Goal: Task Accomplishment & Management: Manage account settings

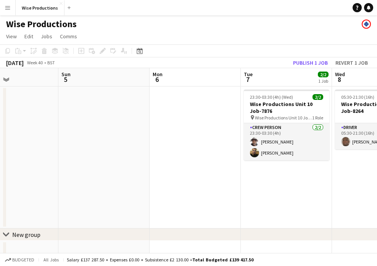
scroll to position [0, 342]
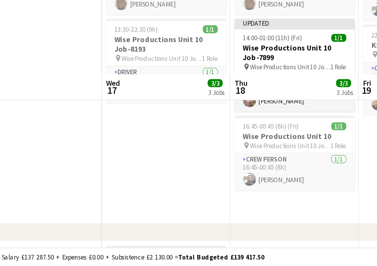
scroll to position [62, 0]
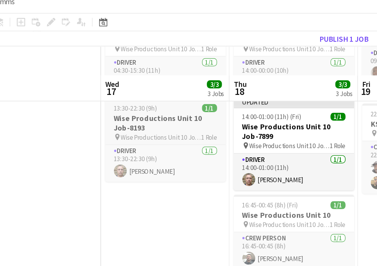
click at [141, 101] on h3 "Wise Productions Unit 10 Job-8193" at bounding box center [184, 108] width 86 height 14
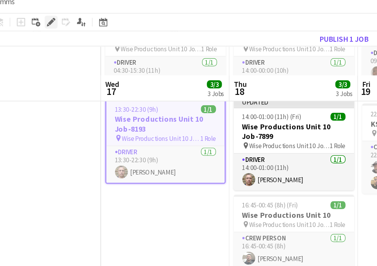
click at [100, 34] on icon at bounding box center [102, 36] width 4 height 4
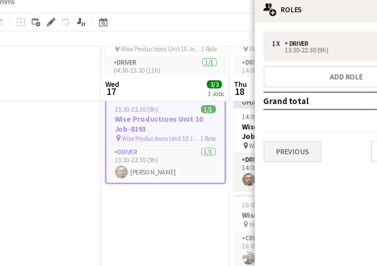
click at [254, 120] on button "Previous" at bounding box center [274, 127] width 41 height 15
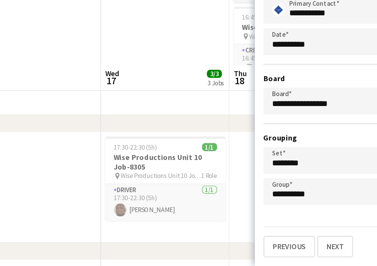
scroll to position [149, 0]
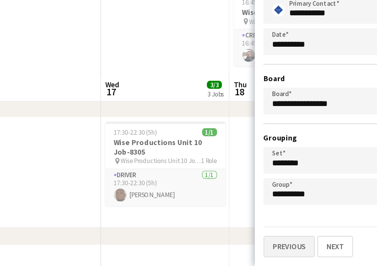
click at [254, 244] on button "Previous" at bounding box center [272, 251] width 37 height 15
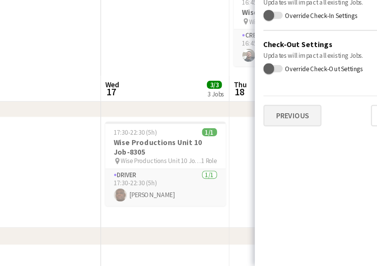
click at [254, 151] on button "Previous" at bounding box center [274, 158] width 41 height 15
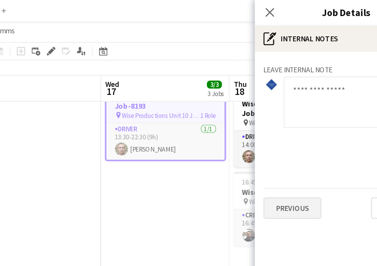
scroll to position [84, 0]
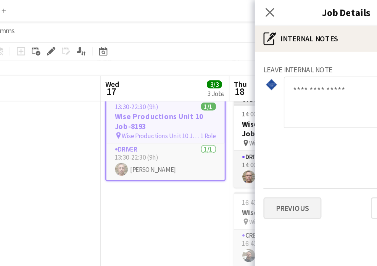
click at [254, 146] on button "Previous" at bounding box center [274, 147] width 41 height 15
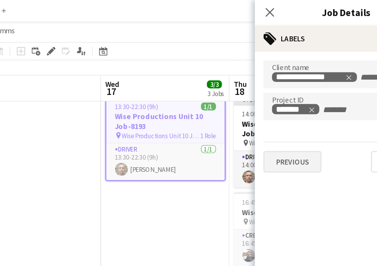
click at [254, 114] on button "Previous" at bounding box center [274, 114] width 41 height 15
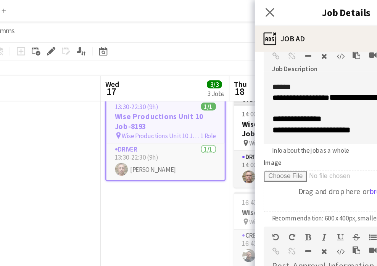
scroll to position [49, 0]
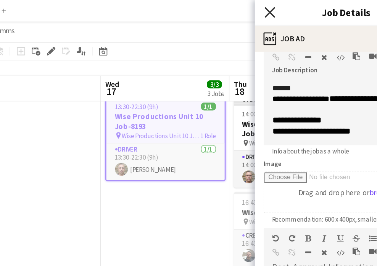
click at [254, 6] on icon "Close pop-in" at bounding box center [257, 8] width 7 height 7
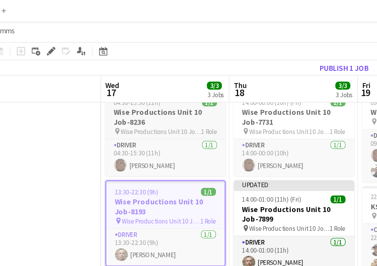
scroll to position [23, 0]
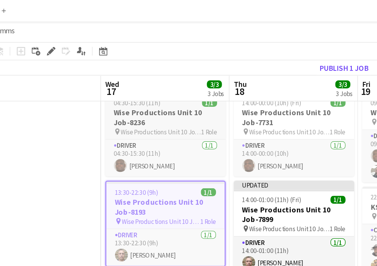
click at [141, 86] on h3 "Wise Productions Unit 10 Job-8236" at bounding box center [184, 83] width 86 height 14
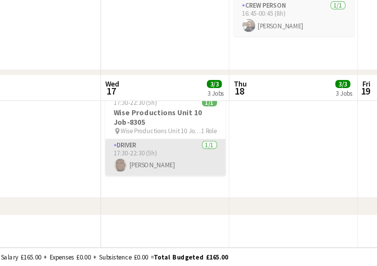
scroll to position [170, 0]
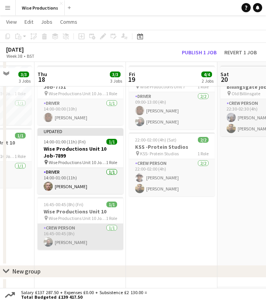
scroll to position [24, 0]
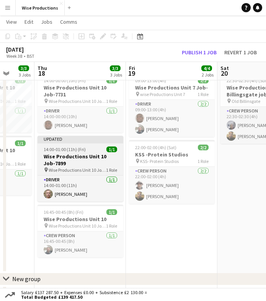
click at [56, 162] on h3 "Wise Productions Unit 10 Job-7899" at bounding box center [80, 160] width 86 height 14
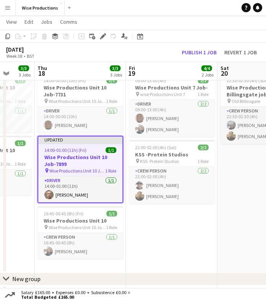
click at [56, 162] on h3 "Wise Productions Unit 10 Job-7899" at bounding box center [80, 161] width 84 height 14
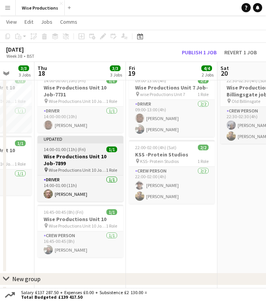
click at [56, 162] on h3 "Wise Productions Unit 10 Job-7899" at bounding box center [80, 160] width 86 height 14
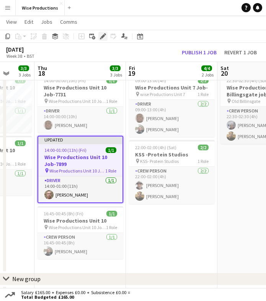
click at [104, 32] on div "Edit" at bounding box center [102, 36] width 9 height 9
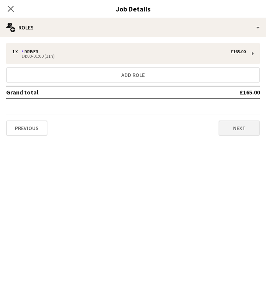
click at [232, 125] on button "Next" at bounding box center [238, 127] width 41 height 15
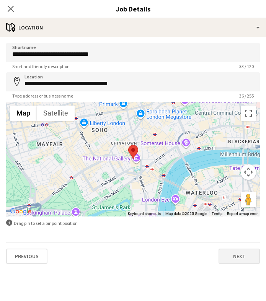
click at [229, 257] on button "Next" at bounding box center [238, 255] width 41 height 15
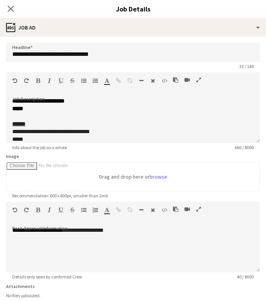
scroll to position [0, 0]
click at [11, 12] on icon "Close pop-in" at bounding box center [10, 8] width 7 height 7
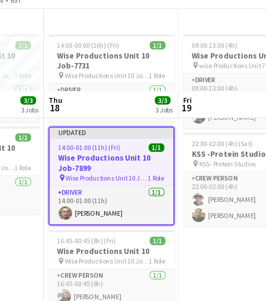
scroll to position [0, 223]
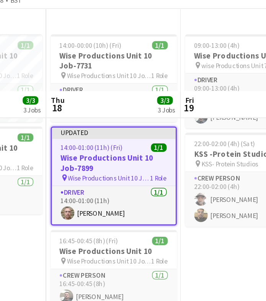
click at [70, 160] on h3 "Wise Productions Unit 10 Job-7899" at bounding box center [97, 167] width 84 height 14
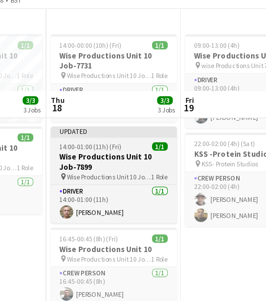
click at [70, 159] on h3 "Wise Productions Unit 10 Job-7899" at bounding box center [97, 166] width 86 height 14
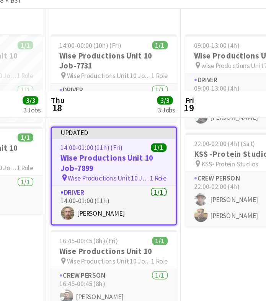
click at [68, 160] on h3 "Wise Productions Unit 10 Job-7899" at bounding box center [97, 167] width 84 height 14
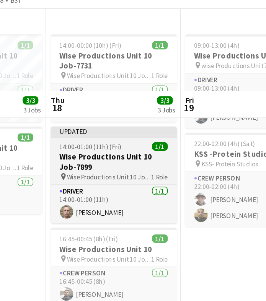
click at [68, 159] on h3 "Wise Productions Unit 10 Job-7899" at bounding box center [97, 166] width 86 height 14
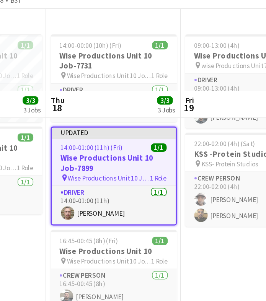
scroll to position [21, 0]
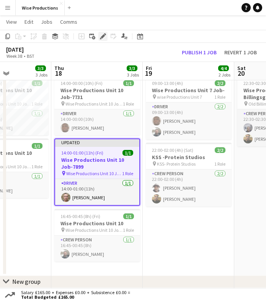
click at [101, 37] on icon "Edit" at bounding box center [103, 36] width 6 height 6
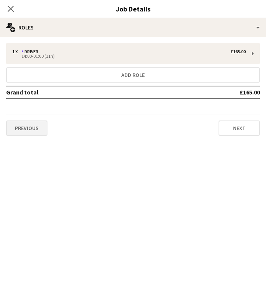
click at [43, 128] on button "Previous" at bounding box center [26, 127] width 41 height 15
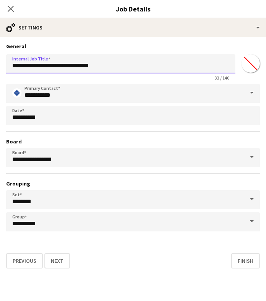
click at [135, 65] on input "**********" at bounding box center [120, 63] width 229 height 19
type input "**********"
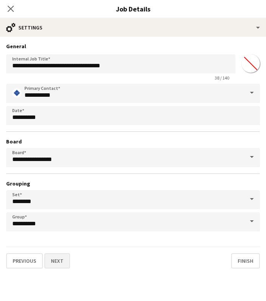
click at [65, 264] on button "Next" at bounding box center [57, 260] width 26 height 15
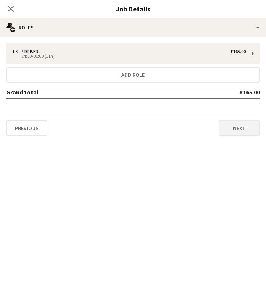
click at [230, 129] on button "Next" at bounding box center [238, 127] width 41 height 15
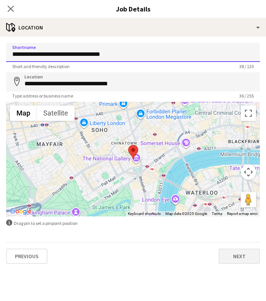
type input "**********"
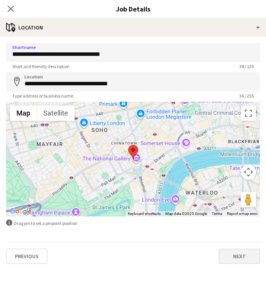
click at [230, 254] on button "Next" at bounding box center [238, 255] width 41 height 15
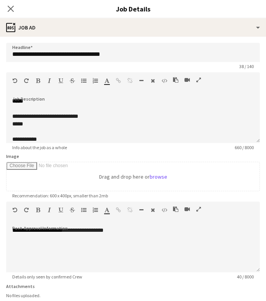
scroll to position [91, 0]
click at [8, 8] on icon "Close pop-in" at bounding box center [10, 8] width 7 height 7
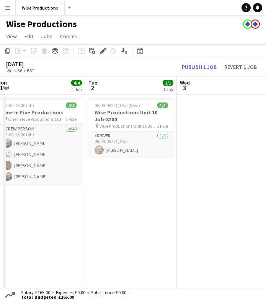
scroll to position [0, 190]
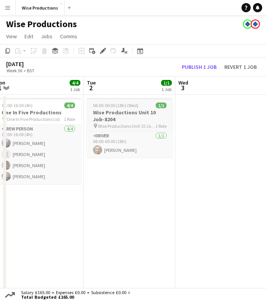
click at [106, 117] on h3 "Wise Productions Unit 10 Job-8204" at bounding box center [130, 116] width 86 height 14
